Goal: Transaction & Acquisition: Subscribe to service/newsletter

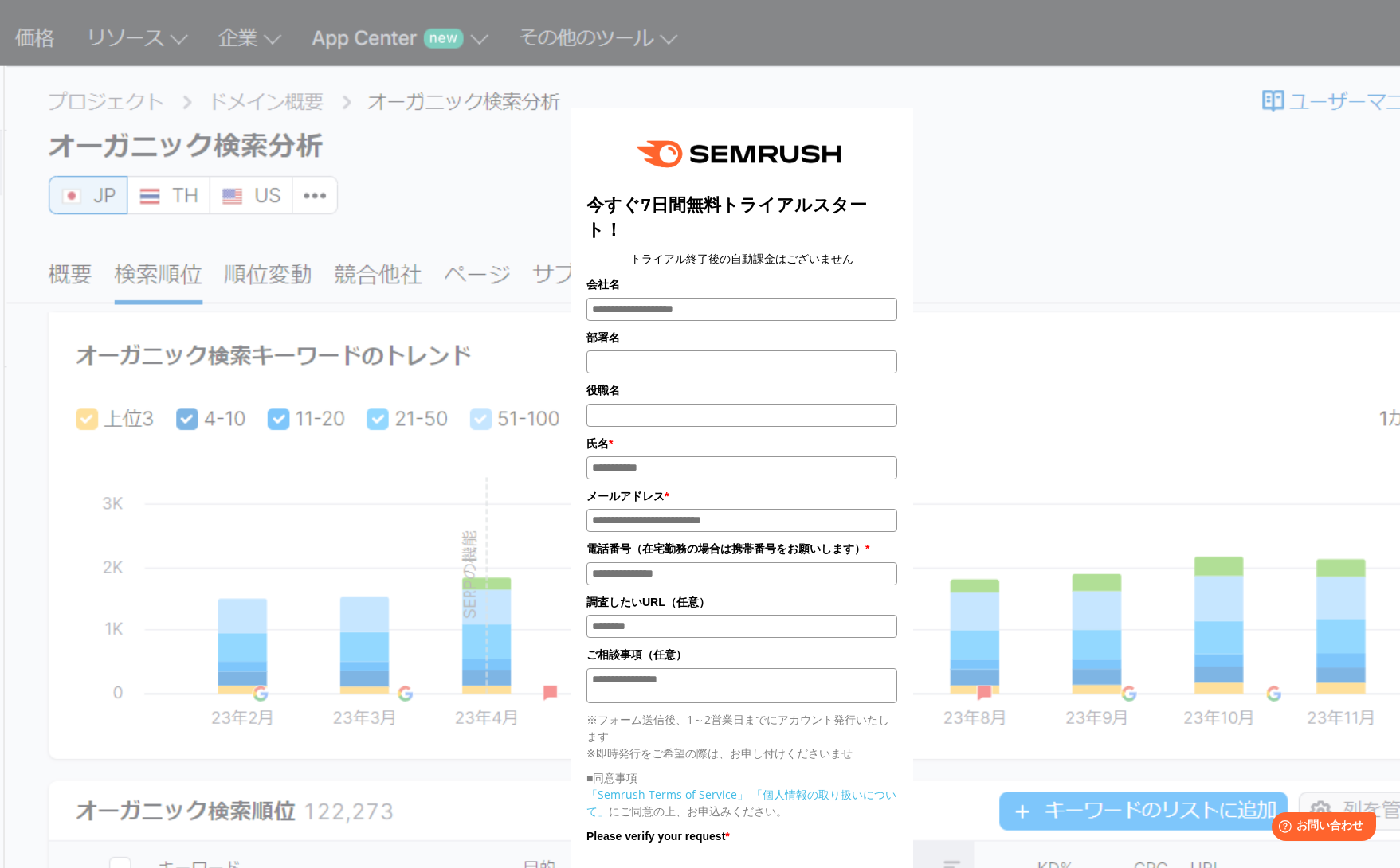
click at [1010, 324] on div "今すぐ7日間無料トライアルスタート！ トライアル終了後の自動課金はございません 会社名 部署名 *" at bounding box center [741, 520] width 797 height 1002
click at [1024, 267] on div "今すぐ7日間無料トライアルスタート！ トライアル終了後の自動課金はございません 会社名 部署名 *" at bounding box center [741, 520] width 797 height 1002
click at [764, 305] on input "会社名" at bounding box center [741, 309] width 311 height 23
type input "**"
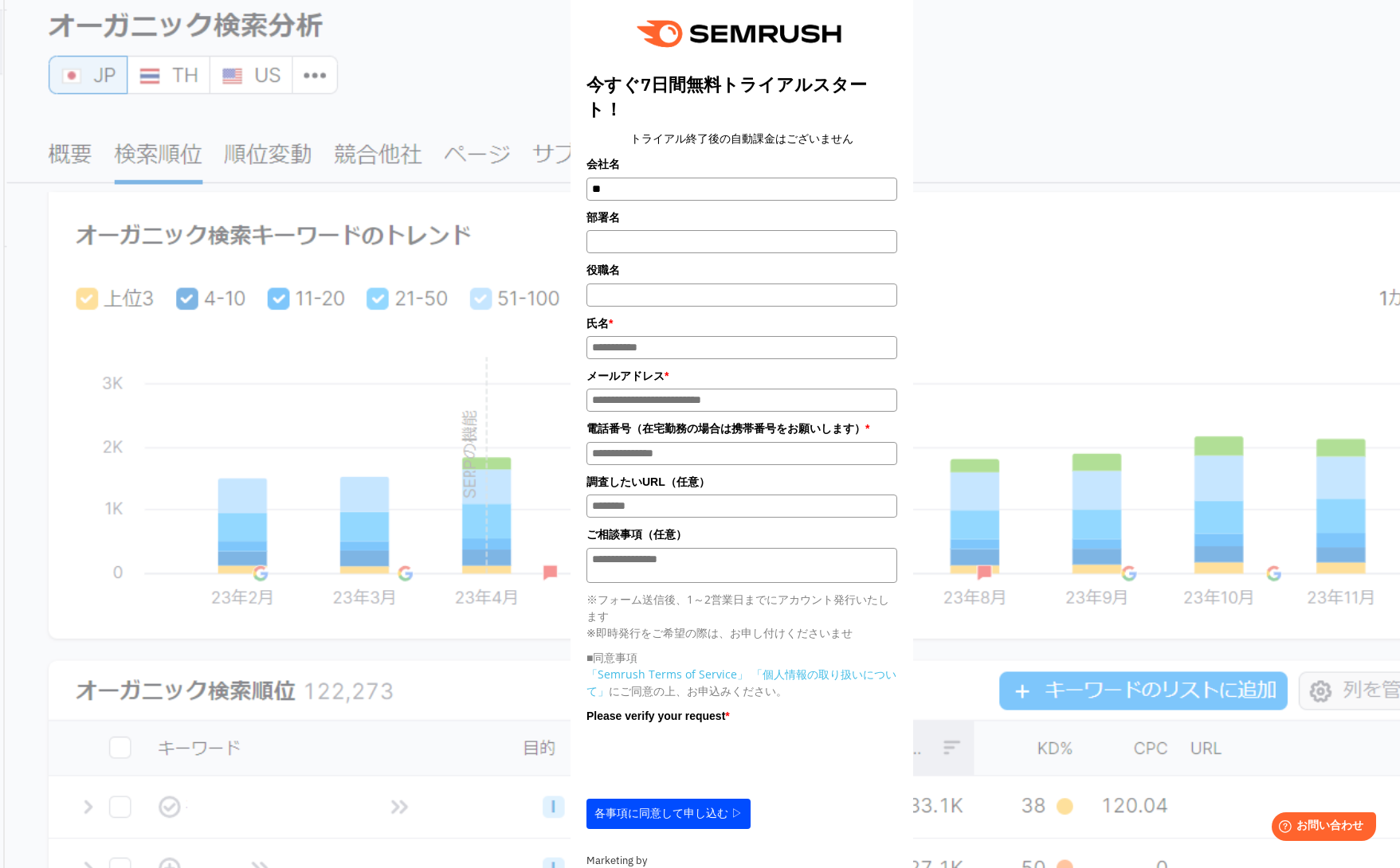
scroll to position [202, 0]
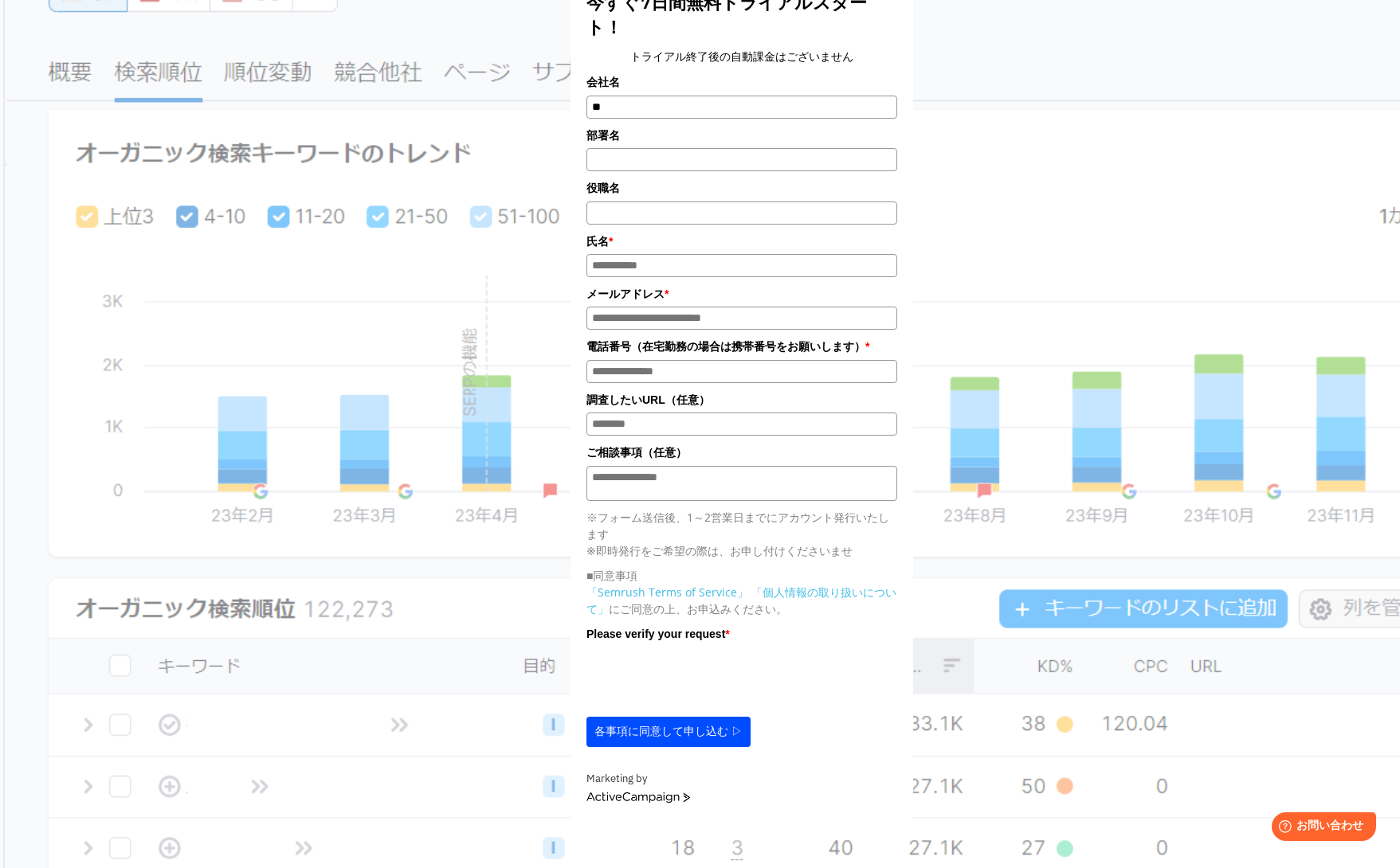
click at [745, 273] on input "氏名*" at bounding box center [741, 266] width 311 height 23
type input "**"
type input "**********"
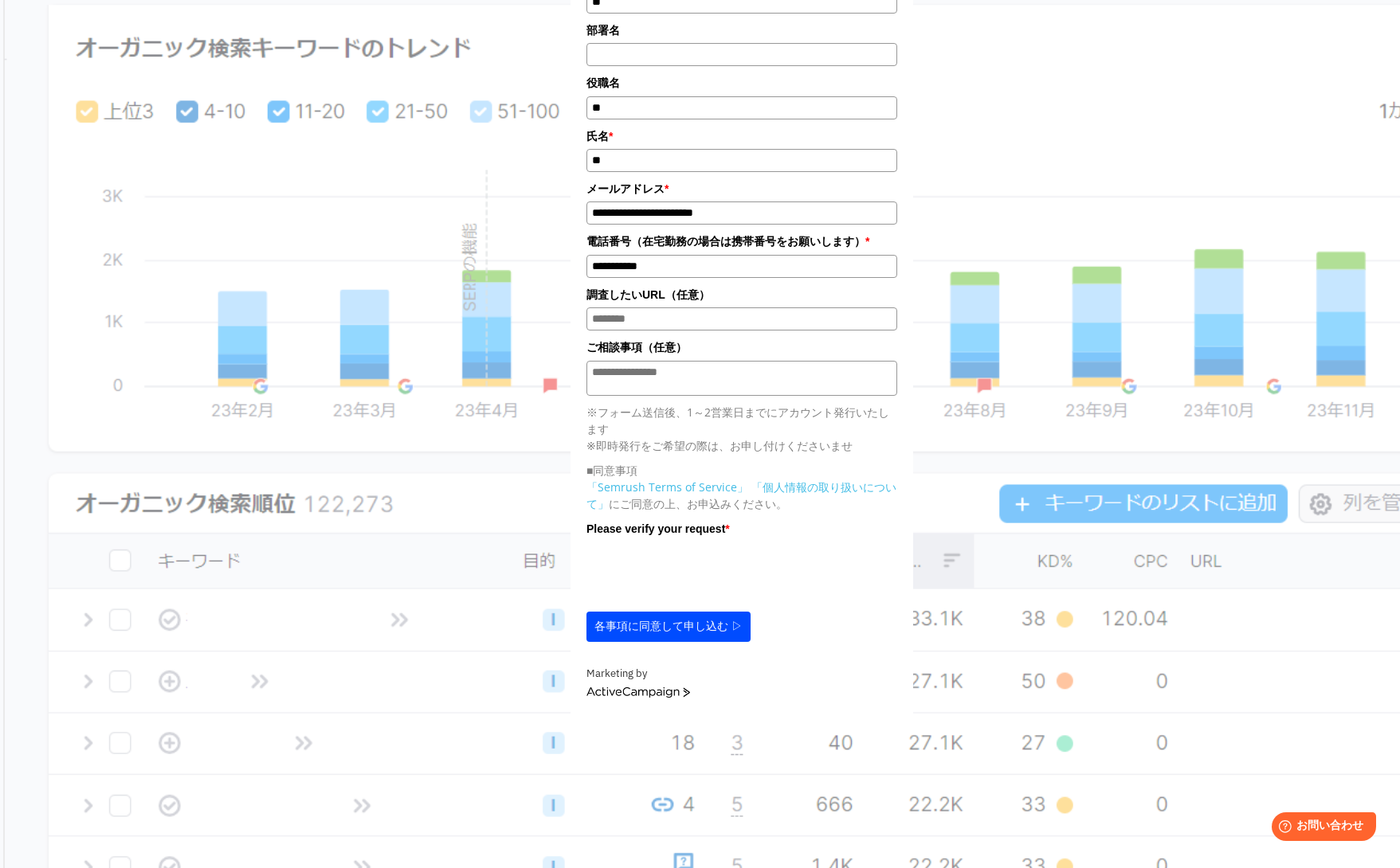
scroll to position [318, 0]
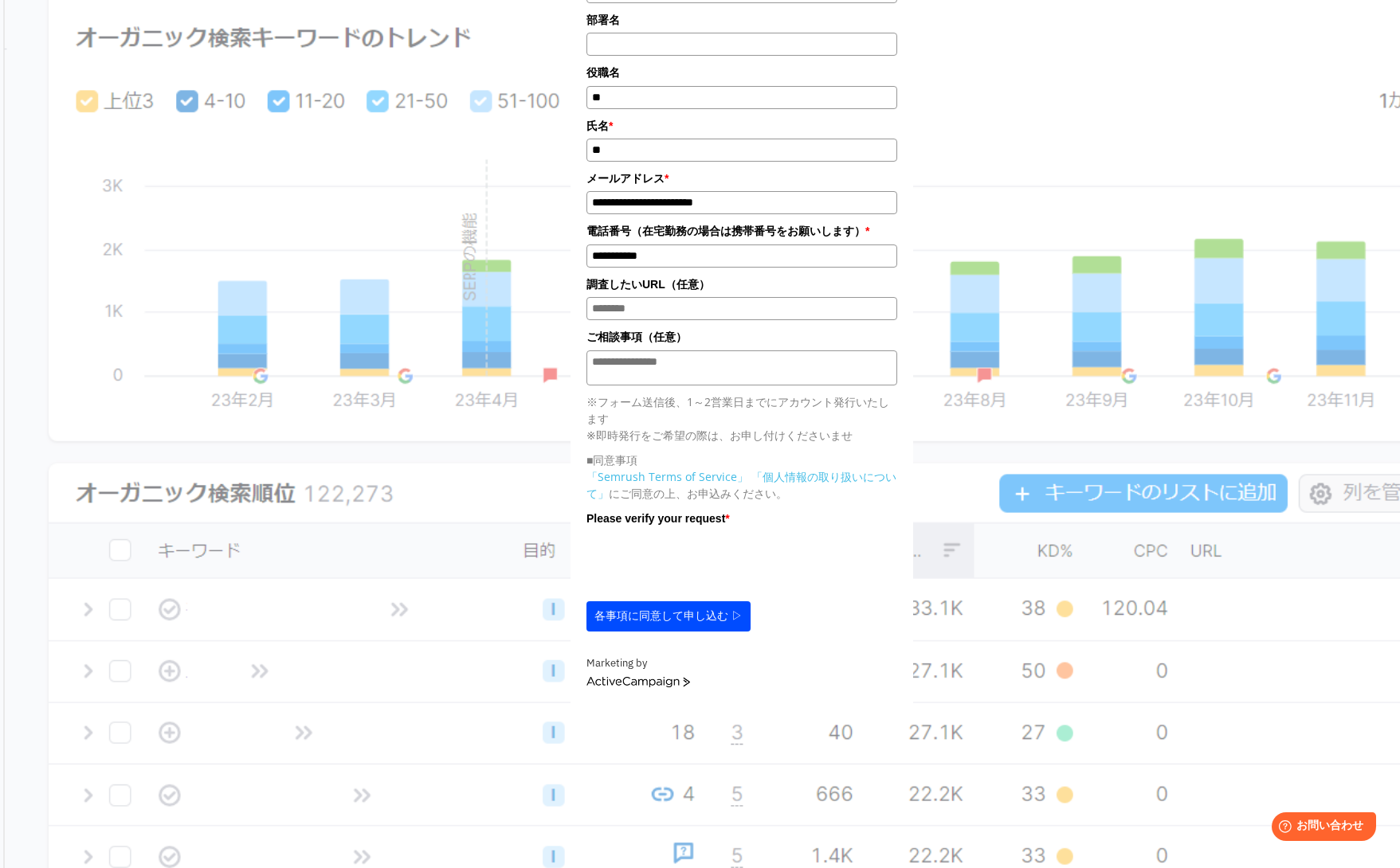
click at [678, 623] on button "各事項に同意して申し込む ▷" at bounding box center [668, 616] width 164 height 30
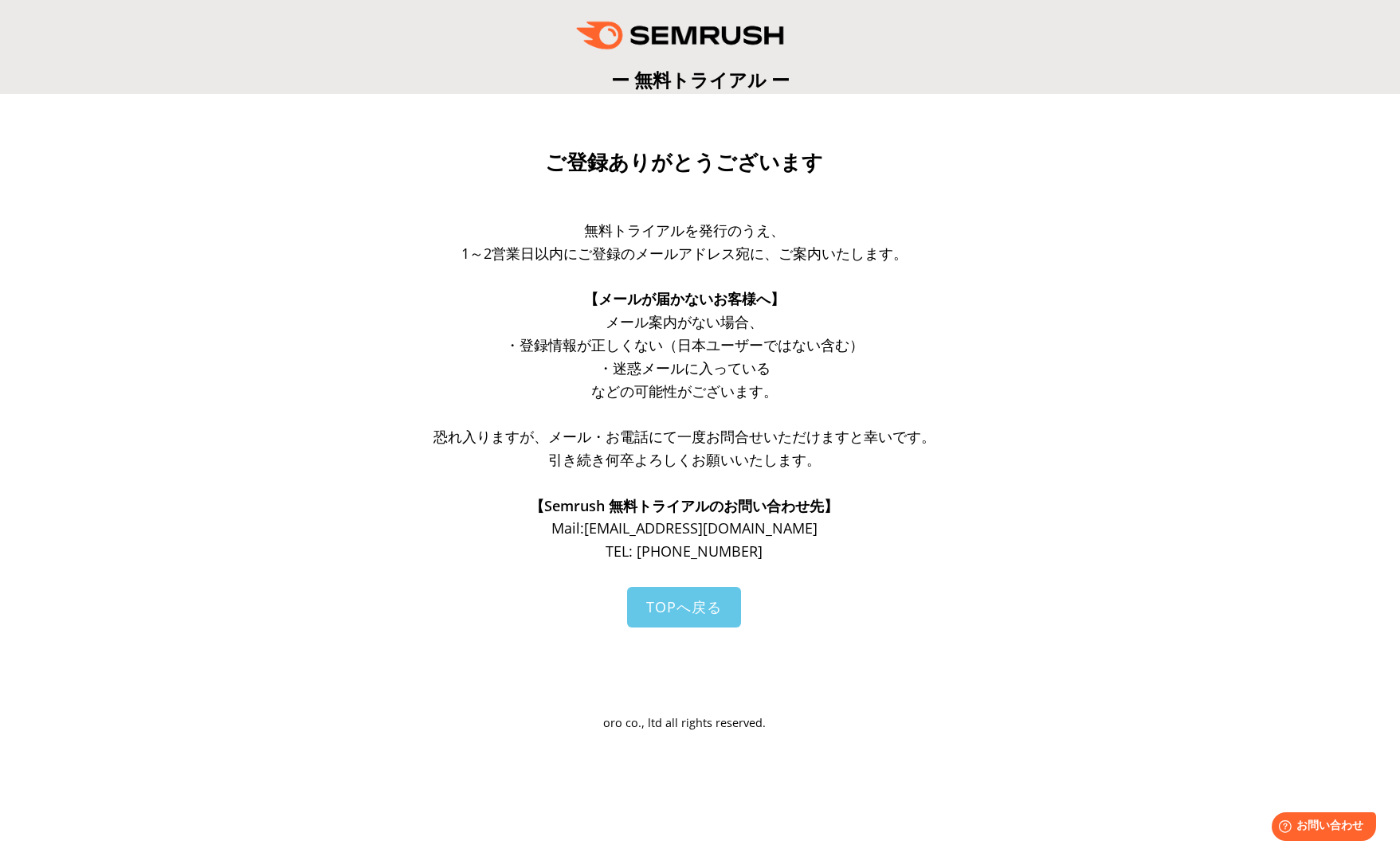
click at [710, 615] on span "TOPへ戻る" at bounding box center [683, 606] width 76 height 19
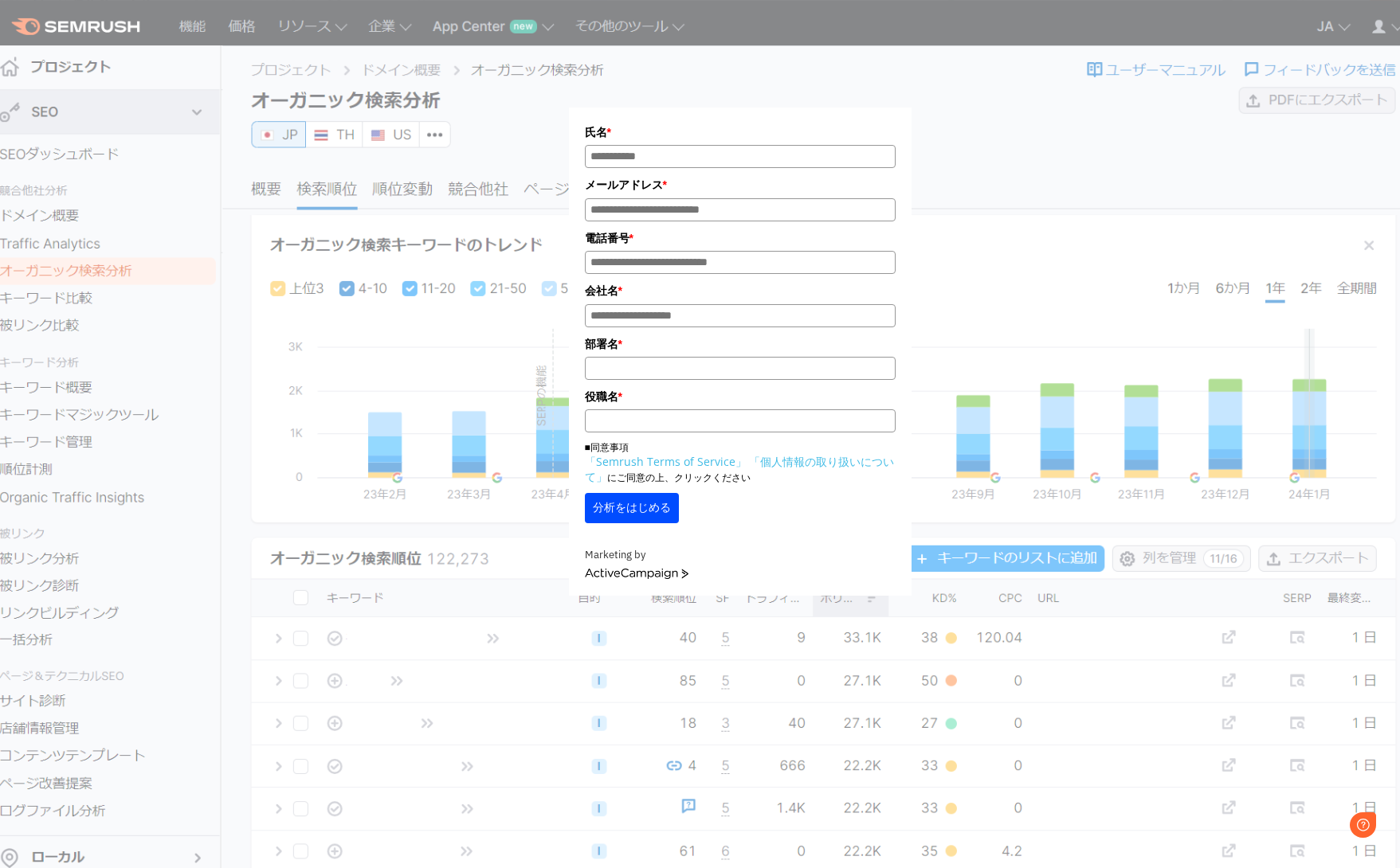
click at [412, 342] on div "氏名 * メールアドレス * 電話番号 * 会社名 * *" at bounding box center [740, 307] width 797 height 575
drag, startPoint x: 475, startPoint y: 555, endPoint x: 455, endPoint y: 556, distance: 20.0
click at [476, 555] on div "氏名 * メールアドレス * 電話番号 * 会社名 * *" at bounding box center [740, 307] width 797 height 575
click at [634, 579] on link "ActiveCampaign" at bounding box center [636, 575] width 104 height 11
click at [1081, 344] on div "氏名 * メールアドレス * 電話番号 * 会社名 * *" at bounding box center [740, 307] width 797 height 575
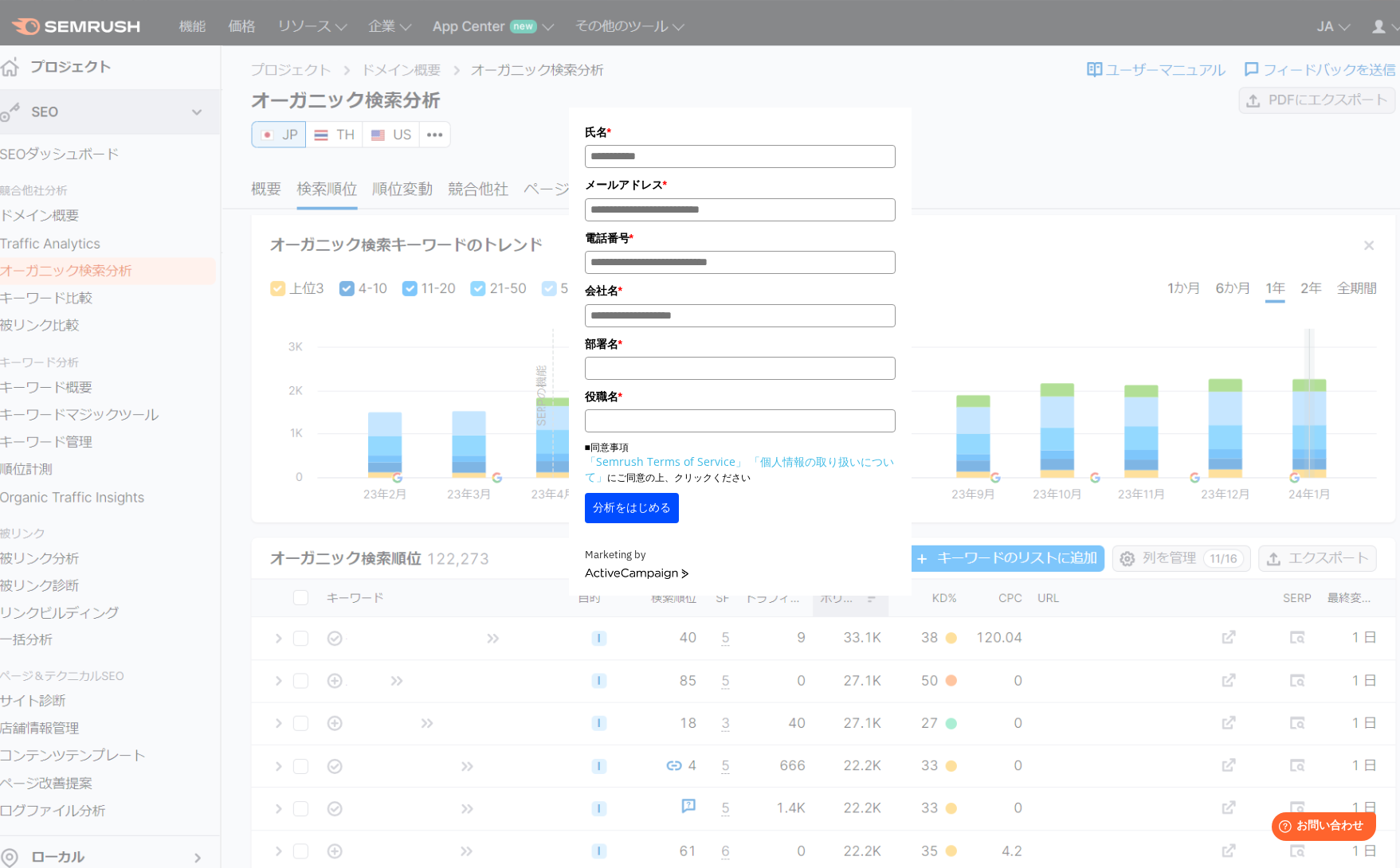
click at [1084, 336] on div "氏名 * メールアドレス * 電話番号 * 会社名 * *" at bounding box center [740, 307] width 797 height 575
click at [371, 258] on div "氏名 * メールアドレス * 電話番号 * 会社名 * *" at bounding box center [740, 307] width 797 height 575
click at [157, 333] on section "氏名 * メールアドレス * 電話番号 * 会社名 * * *" at bounding box center [700, 471] width 1400 height 942
click at [152, 334] on section "氏名 * メールアドレス * 電話番号 * 会社名 * * *" at bounding box center [700, 471] width 1400 height 942
drag, startPoint x: 142, startPoint y: 335, endPoint x: 158, endPoint y: 389, distance: 56.3
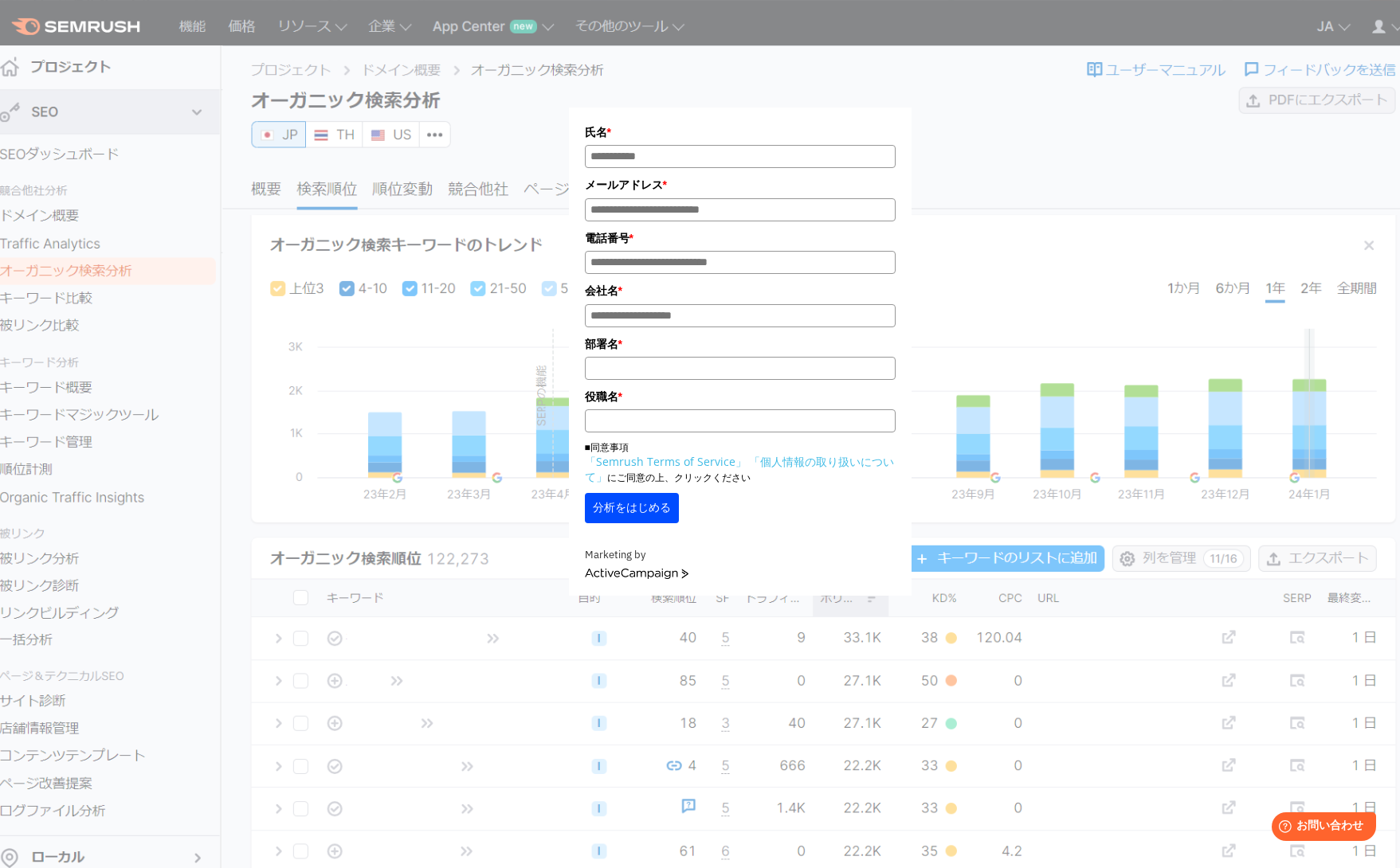
click at [157, 389] on section "氏名 * メールアドレス * 電話番号 * 会社名 * * *" at bounding box center [700, 471] width 1400 height 942
